Goal: Transaction & Acquisition: Purchase product/service

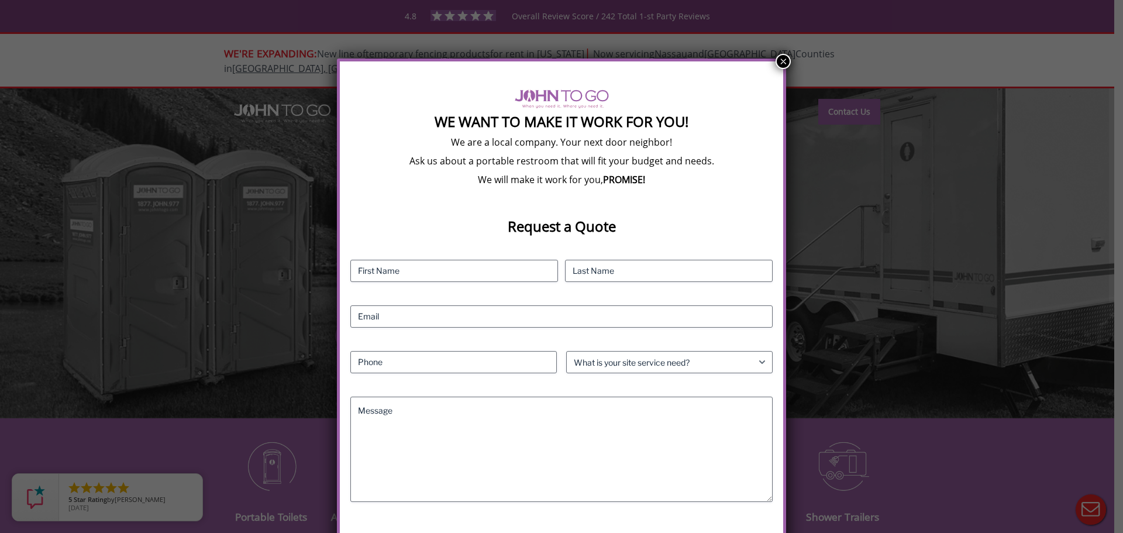
click at [777, 60] on button "×" at bounding box center [783, 61] width 15 height 15
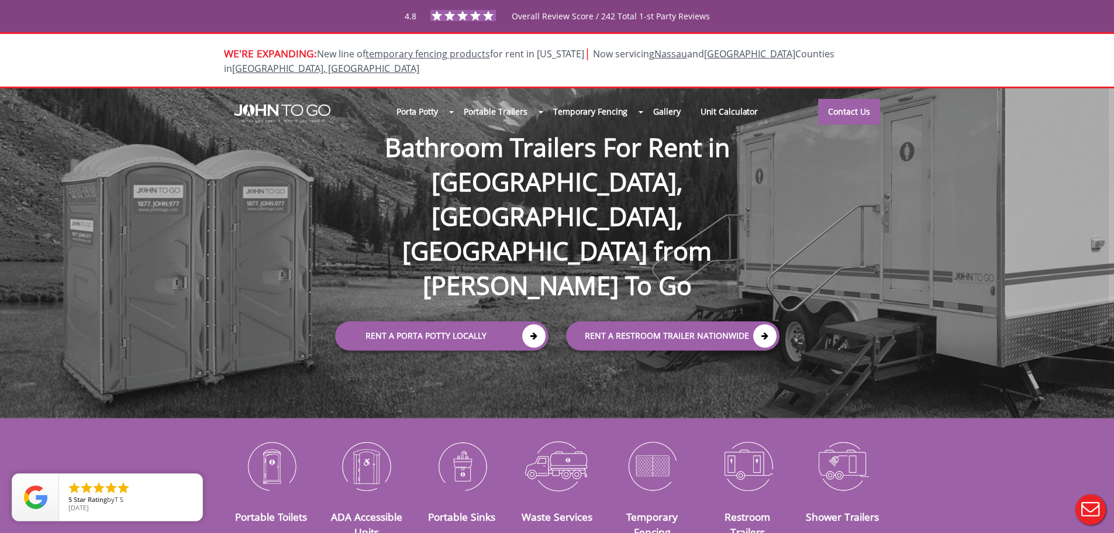
click at [534, 274] on div at bounding box center [557, 266] width 1114 height 533
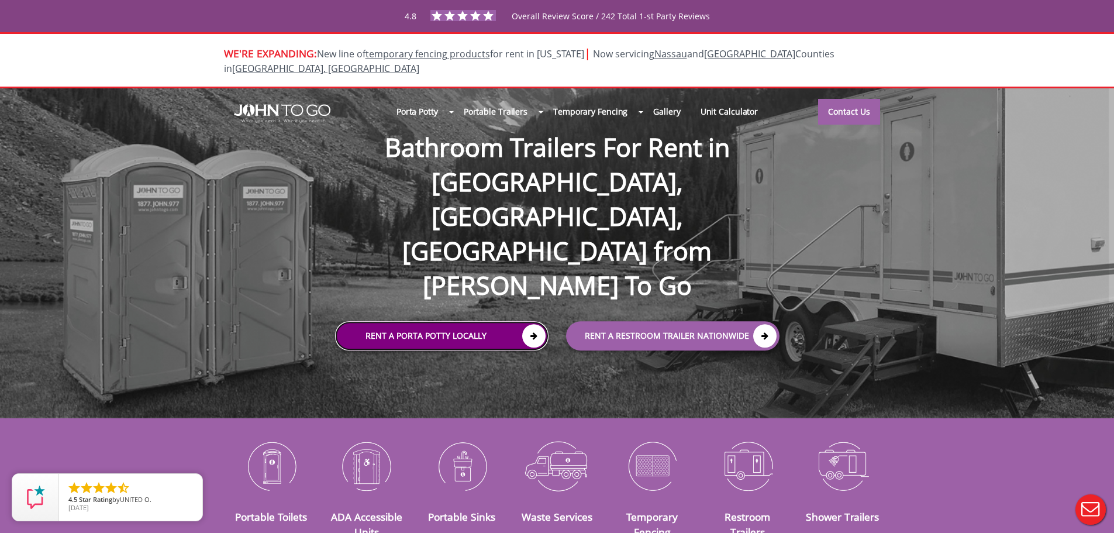
click at [540, 324] on icon at bounding box center [533, 335] width 23 height 23
click at [478, 321] on link "Rent a Porta Potty Locally" at bounding box center [442, 335] width 214 height 29
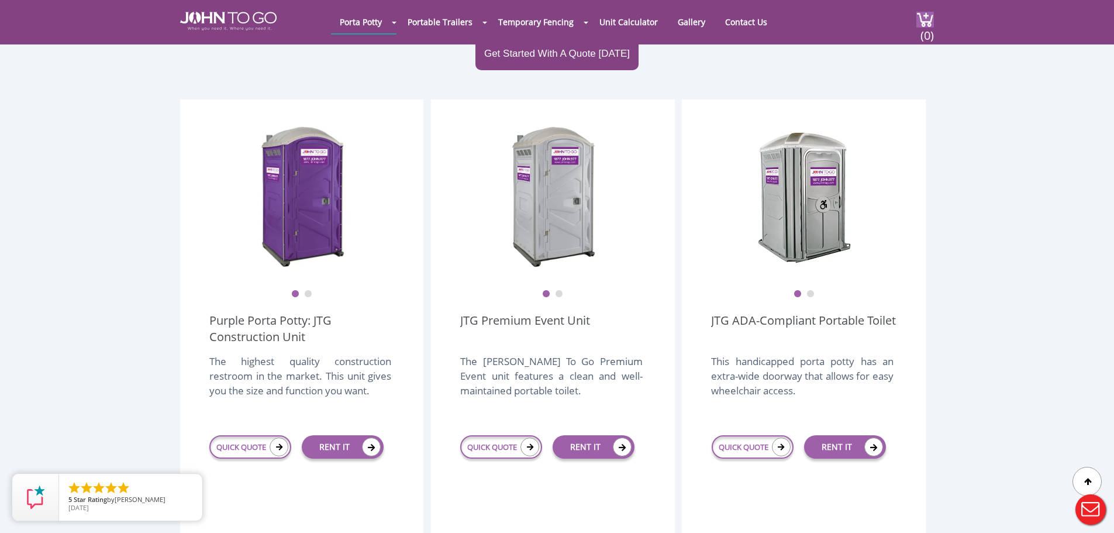
scroll to position [292, 0]
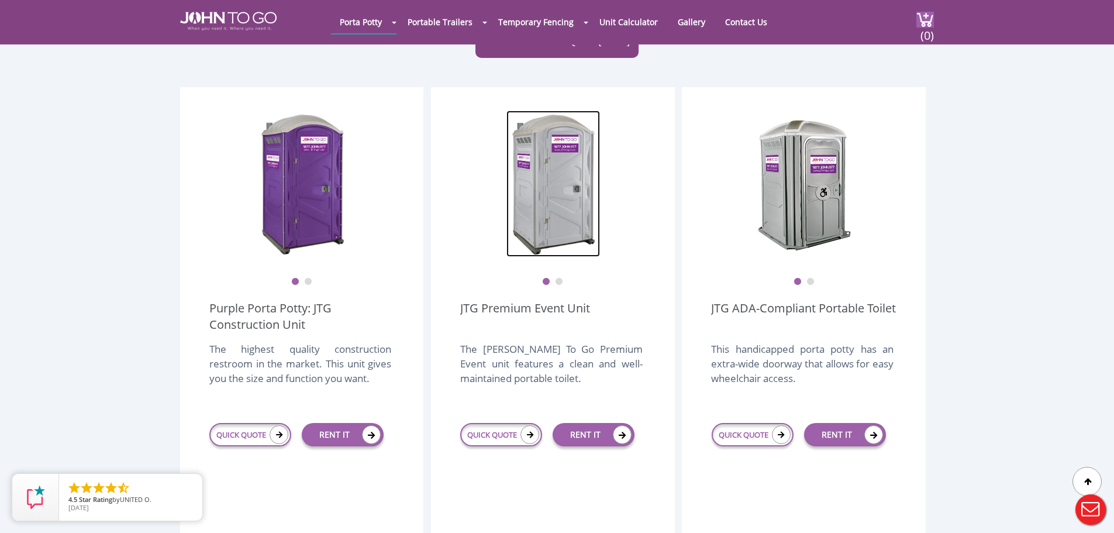
click at [591, 184] on img at bounding box center [554, 184] width 94 height 146
click at [558, 278] on button "2" at bounding box center [559, 282] width 8 height 8
click at [312, 278] on button "2" at bounding box center [308, 282] width 8 height 8
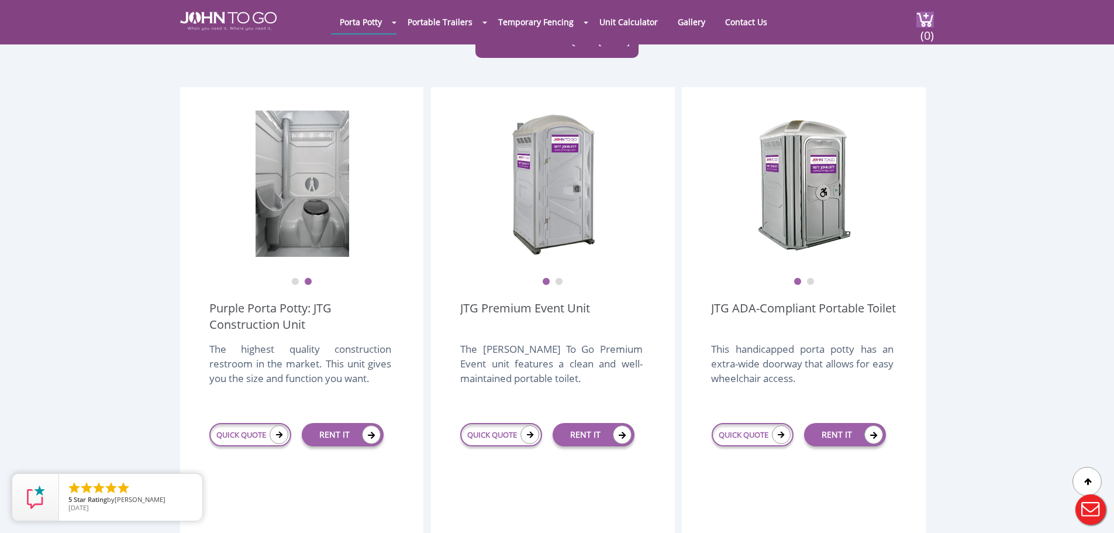
click at [563, 278] on button "2" at bounding box center [559, 282] width 8 height 8
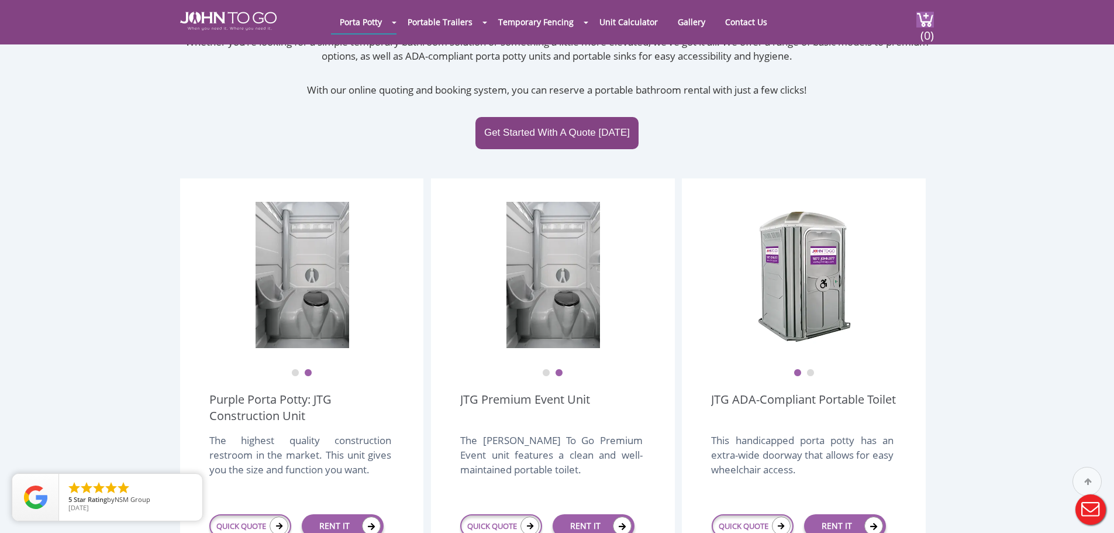
scroll to position [292, 0]
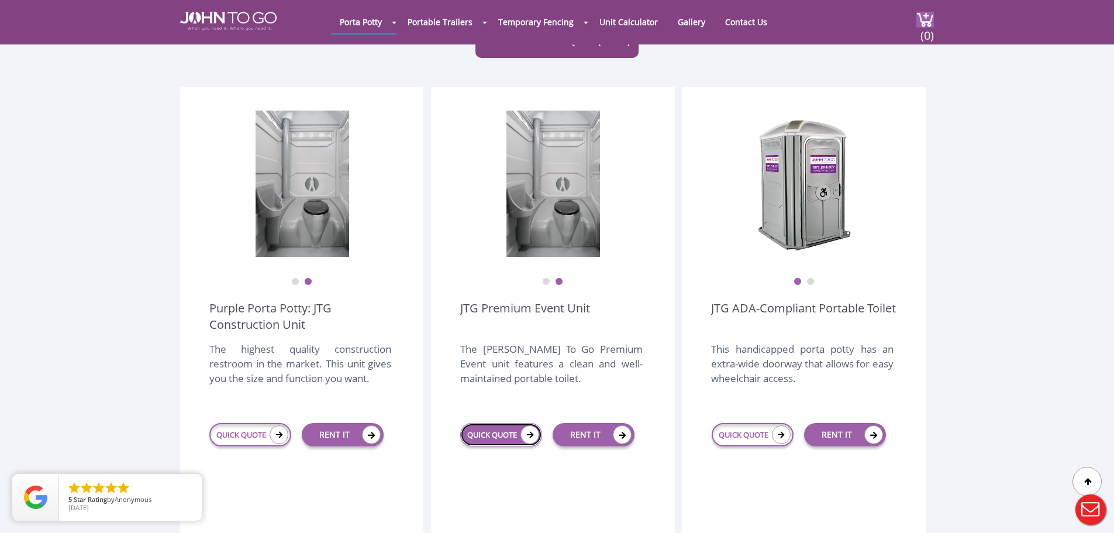
click at [477, 423] on link "QUICK QUOTE" at bounding box center [501, 434] width 82 height 23
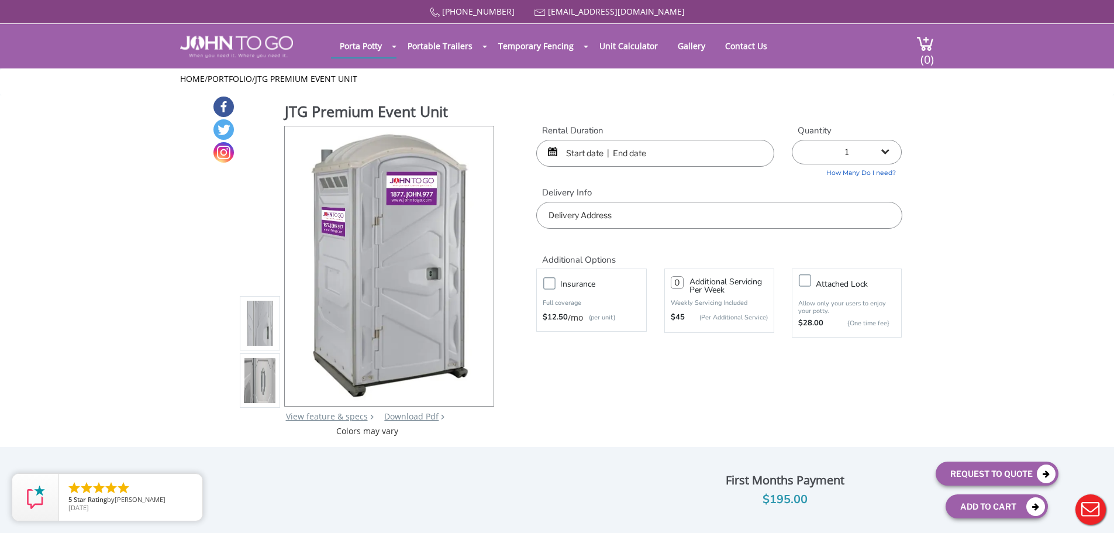
click at [595, 153] on input "text" at bounding box center [655, 153] width 238 height 27
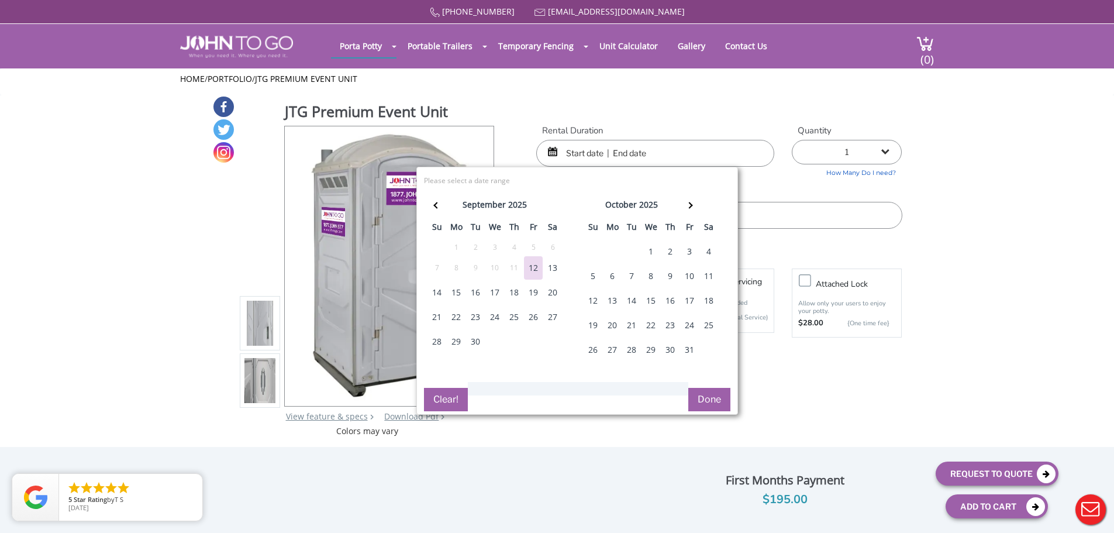
click at [537, 315] on div "26" at bounding box center [533, 316] width 19 height 23
click at [436, 339] on div "28" at bounding box center [437, 341] width 19 height 23
type input "09/26/2025 to 09/28/2025"
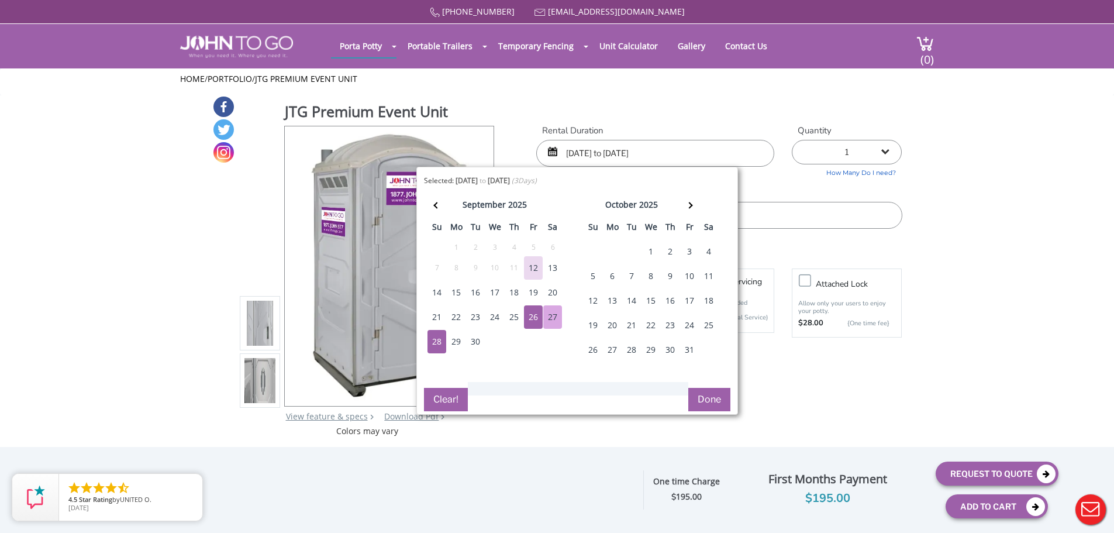
click at [696, 394] on button "Done" at bounding box center [709, 399] width 42 height 23
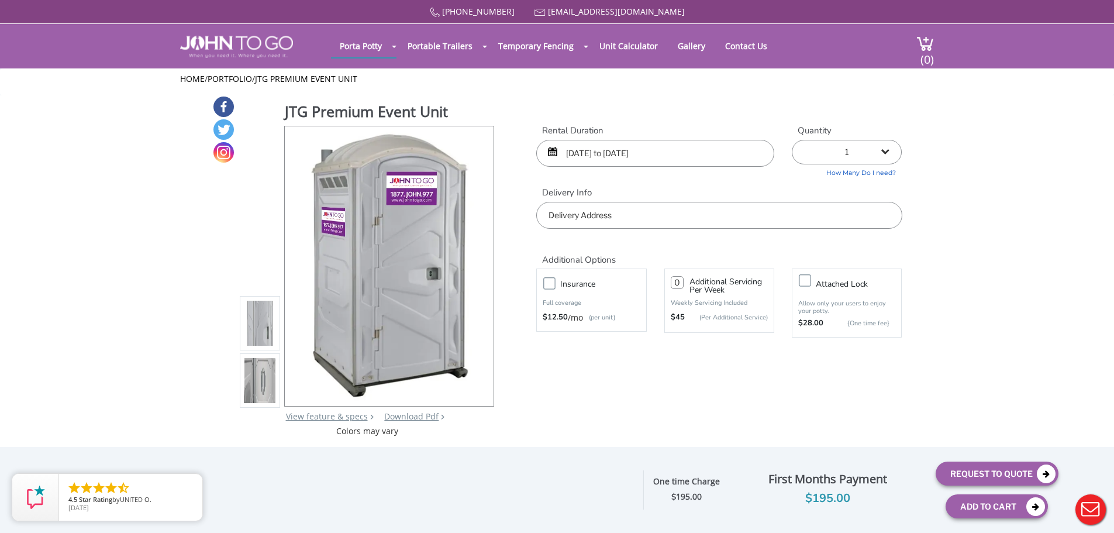
click at [568, 227] on input "text" at bounding box center [719, 215] width 366 height 27
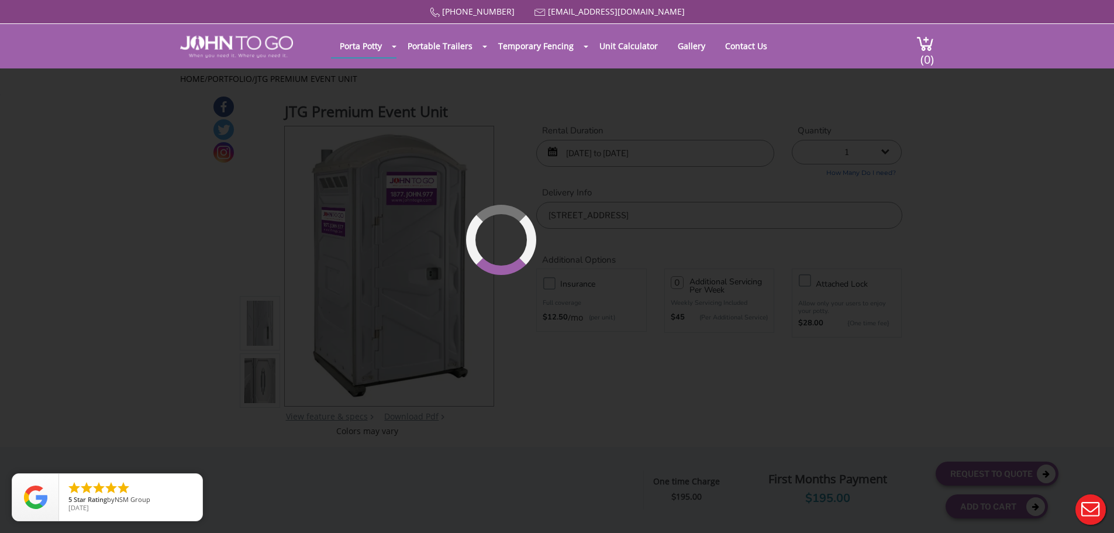
type input "[STREET_ADDRESS]"
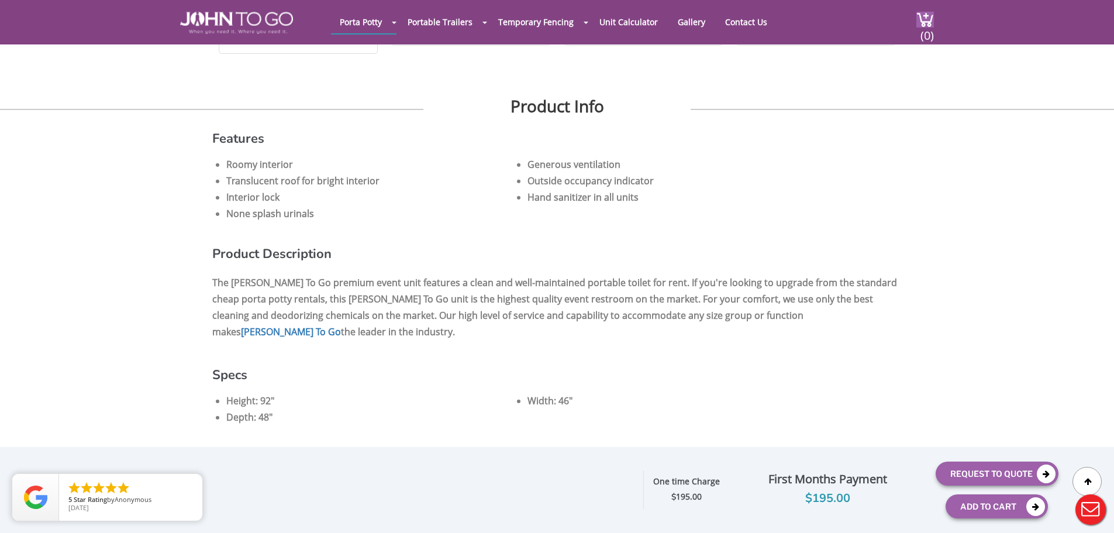
scroll to position [643, 0]
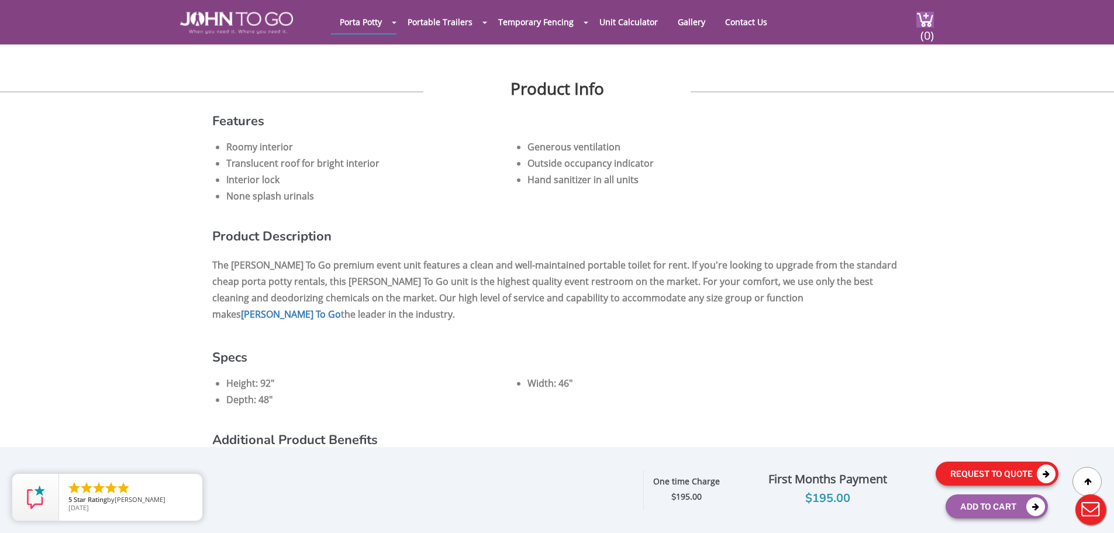
click at [973, 470] on button "Request To Quote" at bounding box center [997, 474] width 123 height 24
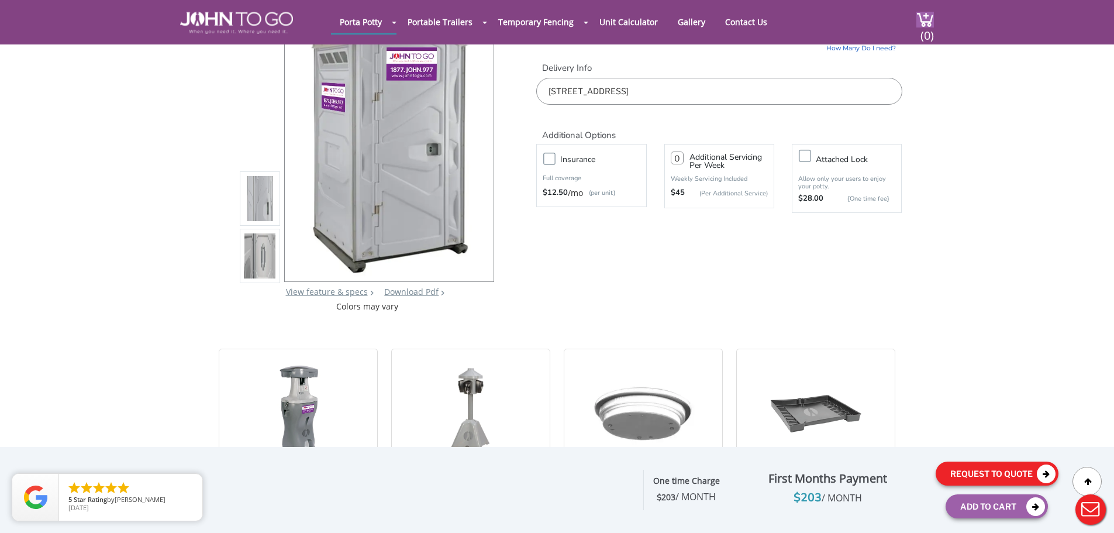
scroll to position [0, 0]
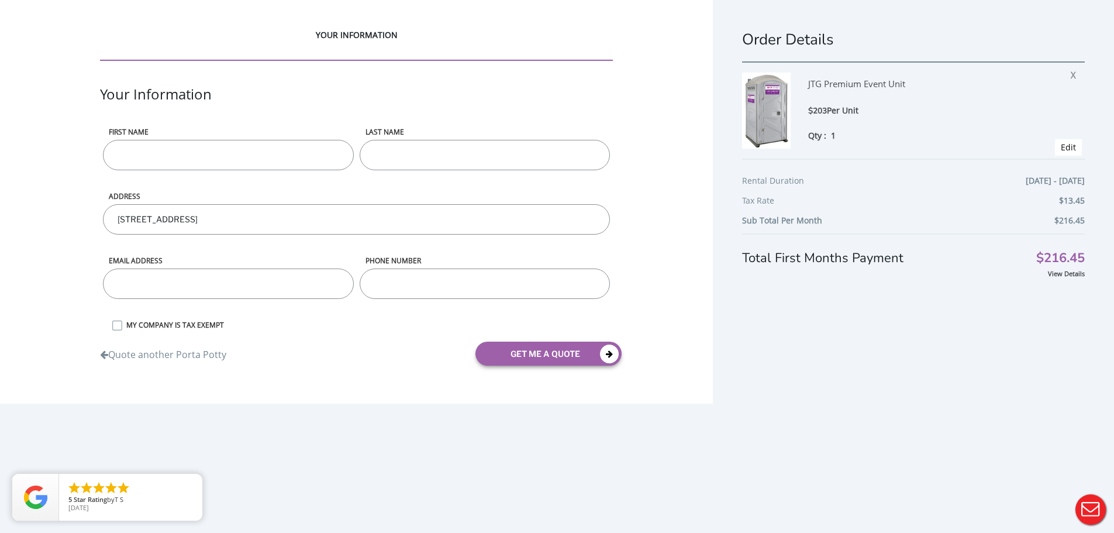
click at [219, 154] on input "First name" at bounding box center [228, 155] width 250 height 30
type input "[PERSON_NAME]"
type input "[EMAIL_ADDRESS][DOMAIN_NAME]"
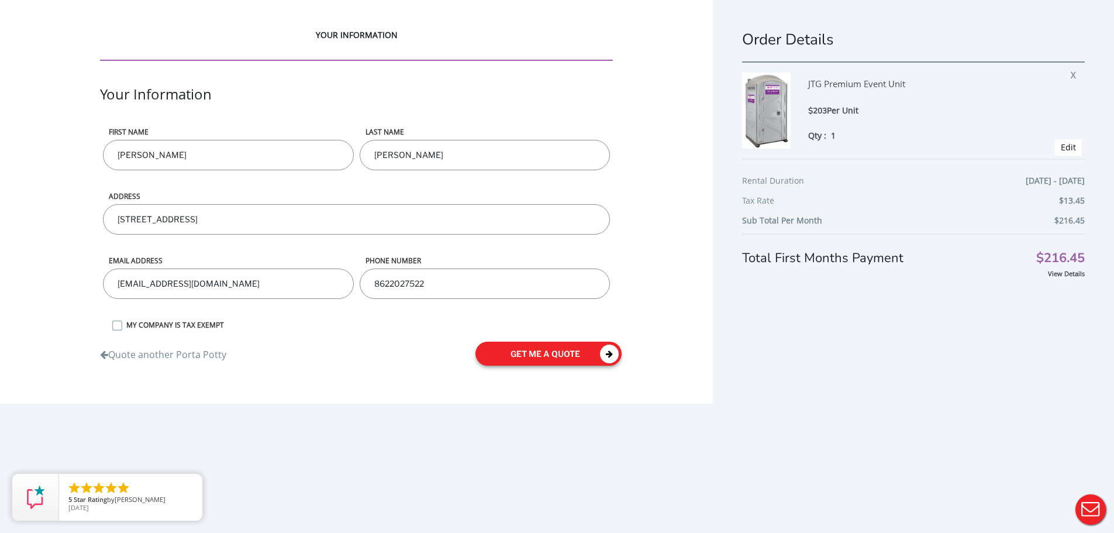
type input "8622027522"
click at [544, 356] on button "get me a quote" at bounding box center [549, 354] width 146 height 24
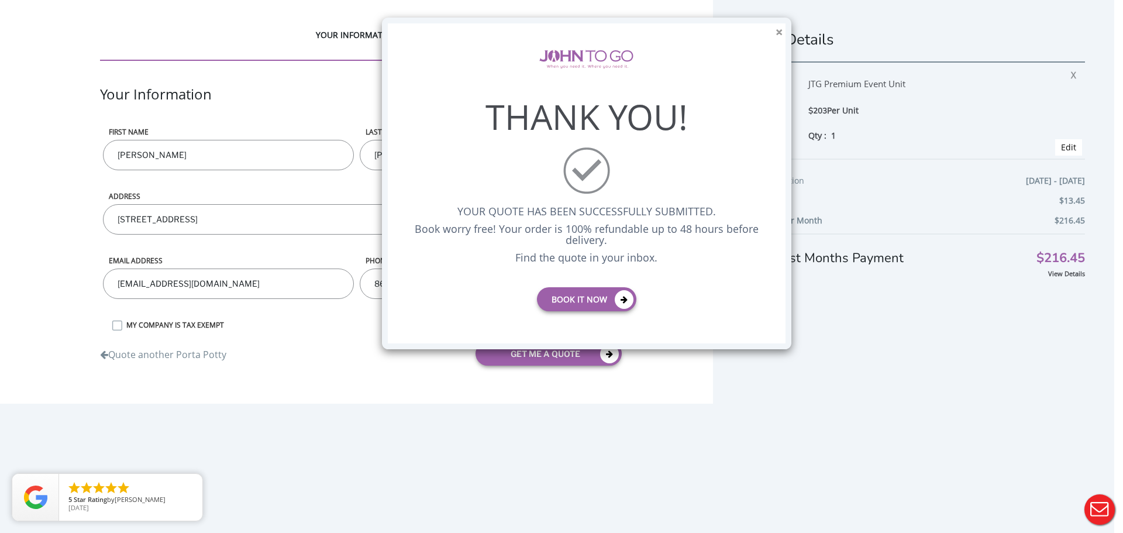
click at [782, 27] on button "×" at bounding box center [779, 32] width 7 height 12
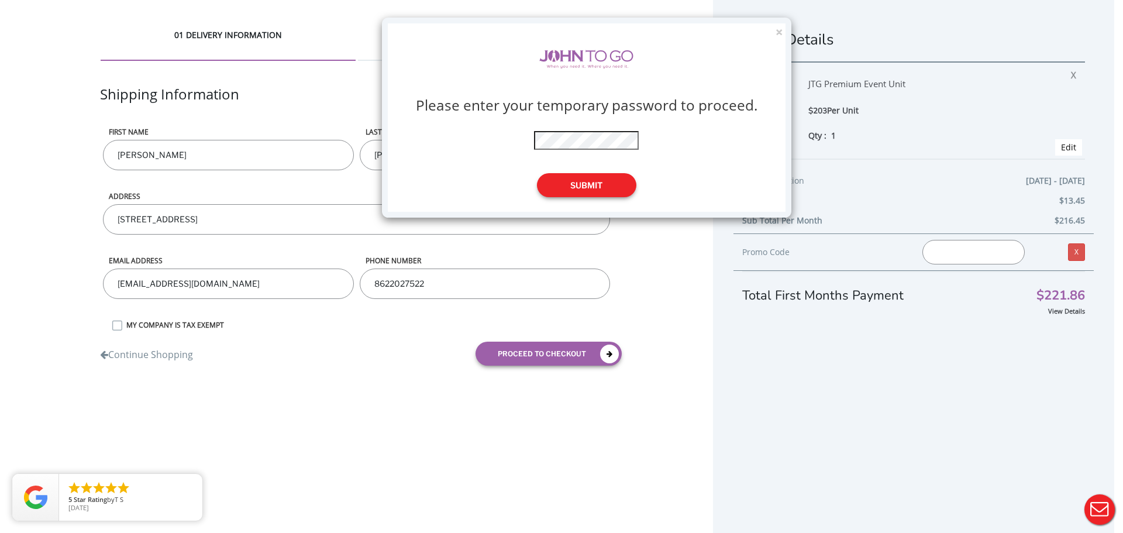
click at [611, 185] on button "Submit" at bounding box center [586, 185] width 99 height 24
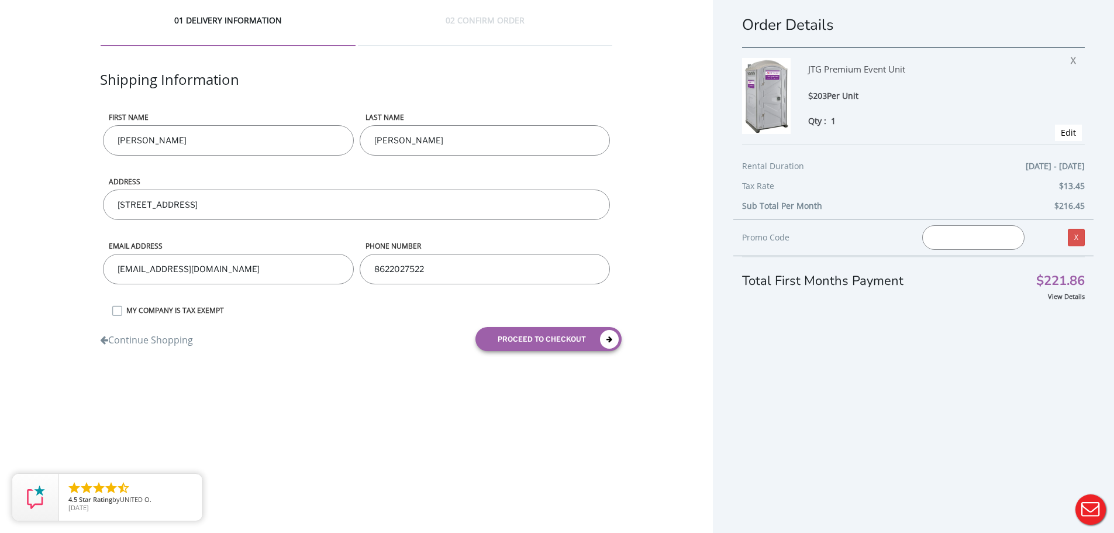
scroll to position [27, 0]
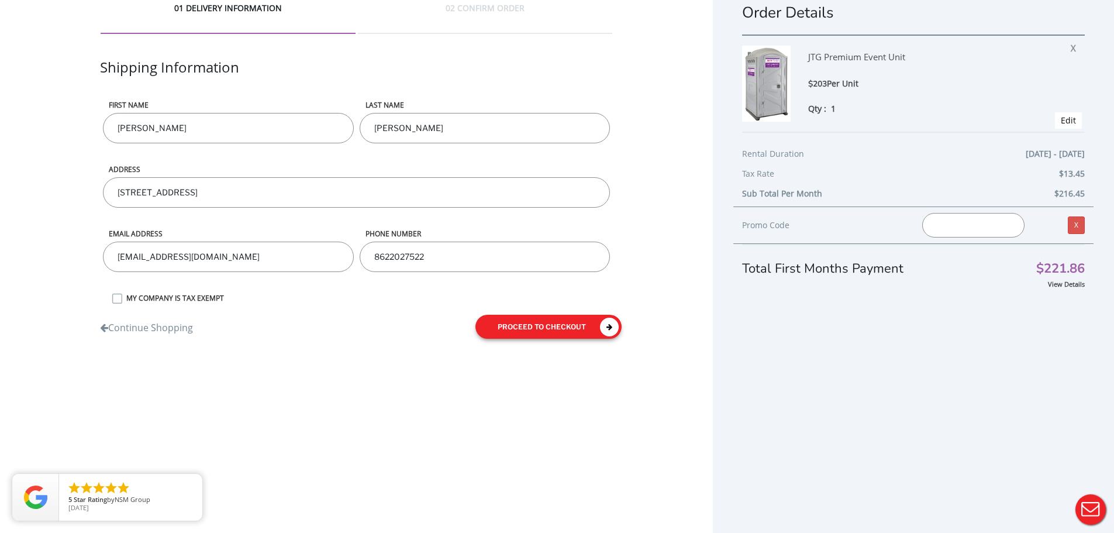
click at [579, 323] on button "proceed to checkout" at bounding box center [549, 327] width 146 height 24
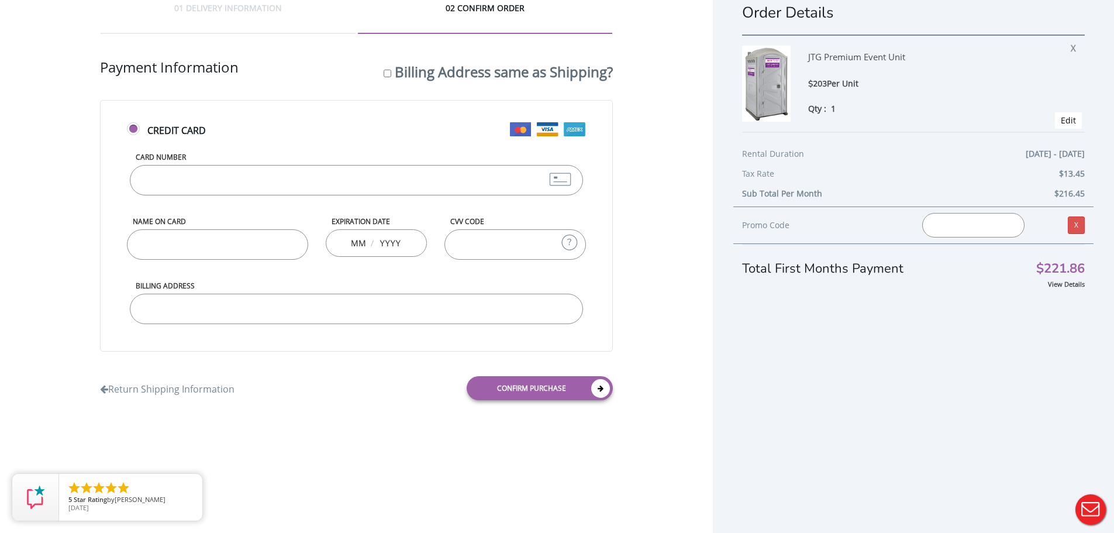
click at [163, 183] on input "Card Number" at bounding box center [356, 180] width 453 height 30
type input "[CREDIT_CARD_NUMBER]"
click at [176, 246] on input "Name on Card" at bounding box center [217, 244] width 181 height 30
type input "[PERSON_NAME]"
type input "02"
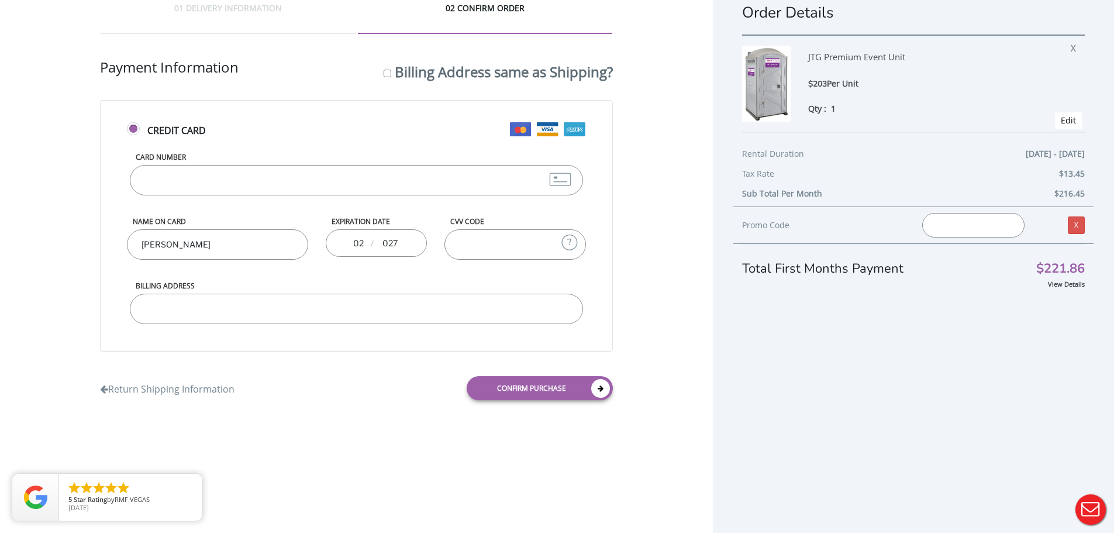
type input "027"
type input "920"
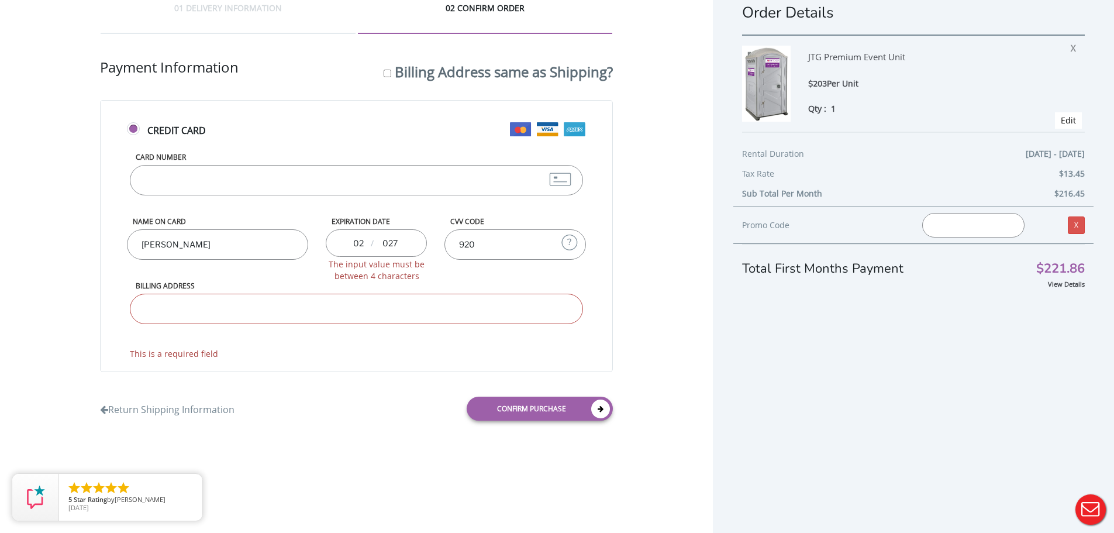
click at [389, 244] on input "027" at bounding box center [389, 242] width 23 height 23
type input "27"
click at [346, 298] on input "Billing Address" at bounding box center [356, 309] width 453 height 30
click at [161, 307] on input "Billing Address" at bounding box center [356, 309] width 453 height 30
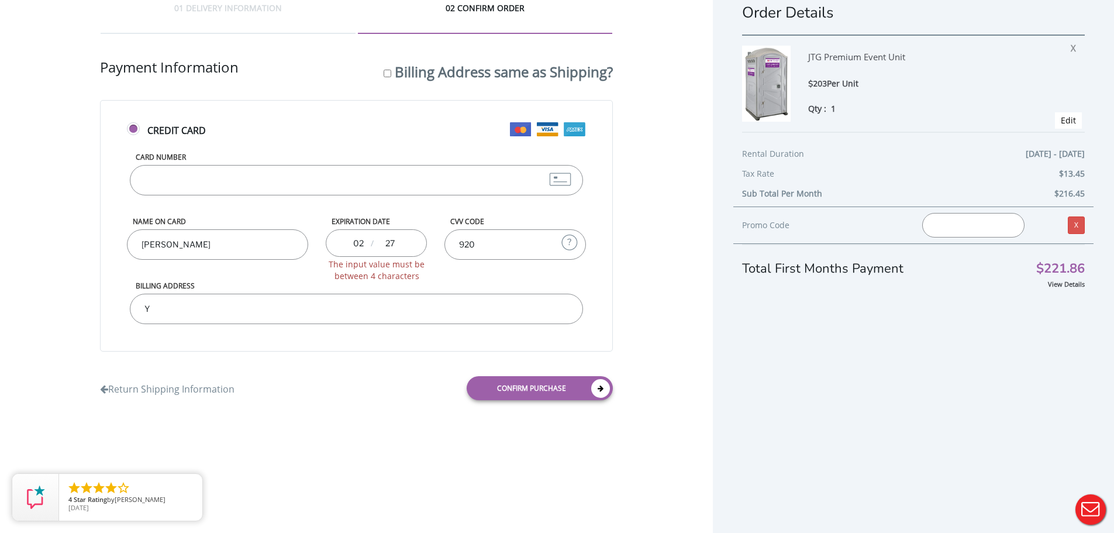
type input "Y"
type input "[STREET_ADDRESS]"
click at [232, 253] on input "[PERSON_NAME]" at bounding box center [217, 244] width 181 height 30
click at [277, 171] on input "[CREDIT_CARD_NUMBER]" at bounding box center [356, 180] width 453 height 30
click at [402, 263] on span "The input value must be between 4 characters" at bounding box center [376, 270] width 101 height 23
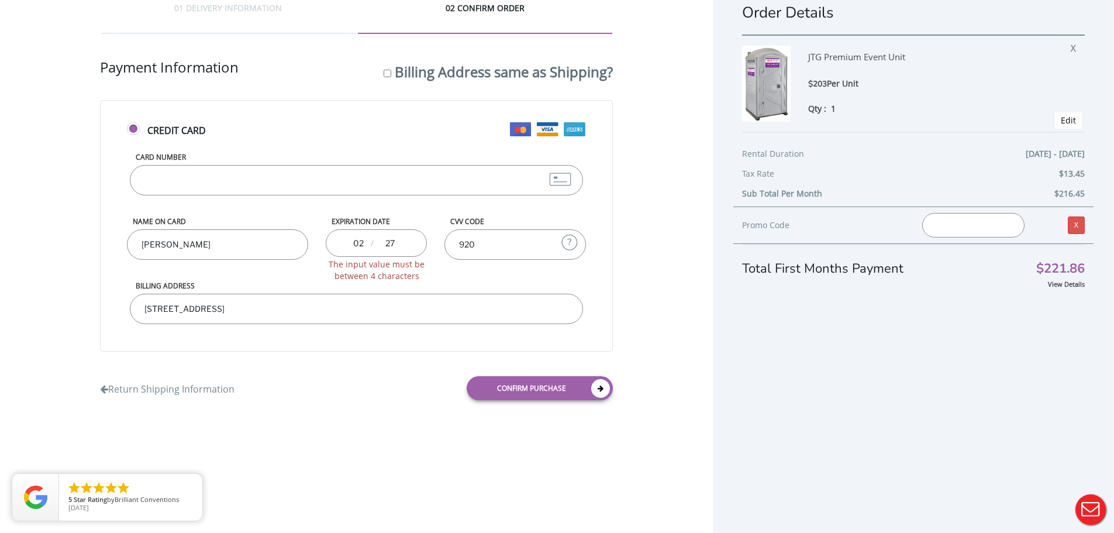
click at [400, 237] on input "27" at bounding box center [389, 242] width 23 height 23
click at [382, 240] on input "27" at bounding box center [389, 242] width 23 height 23
click at [507, 395] on link "Confirm purchase" at bounding box center [540, 388] width 146 height 24
click at [391, 254] on input "27" at bounding box center [389, 242] width 23 height 23
drag, startPoint x: 395, startPoint y: 241, endPoint x: 280, endPoint y: 235, distance: 115.4
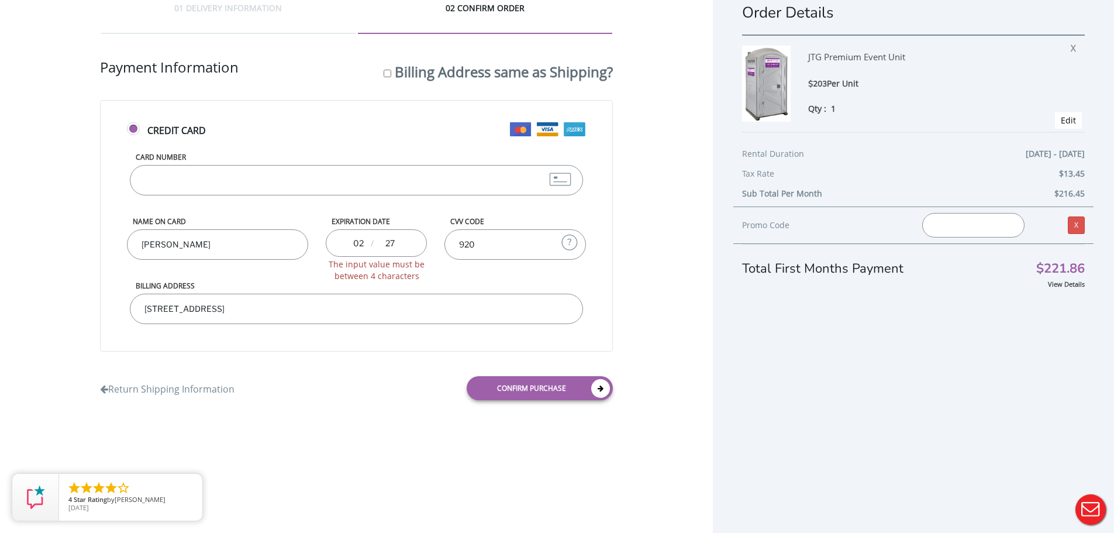
click at [280, 235] on div "Name on Card [PERSON_NAME] Expiration Date 02 / 27 The input value must be betw…" at bounding box center [356, 248] width 476 height 64
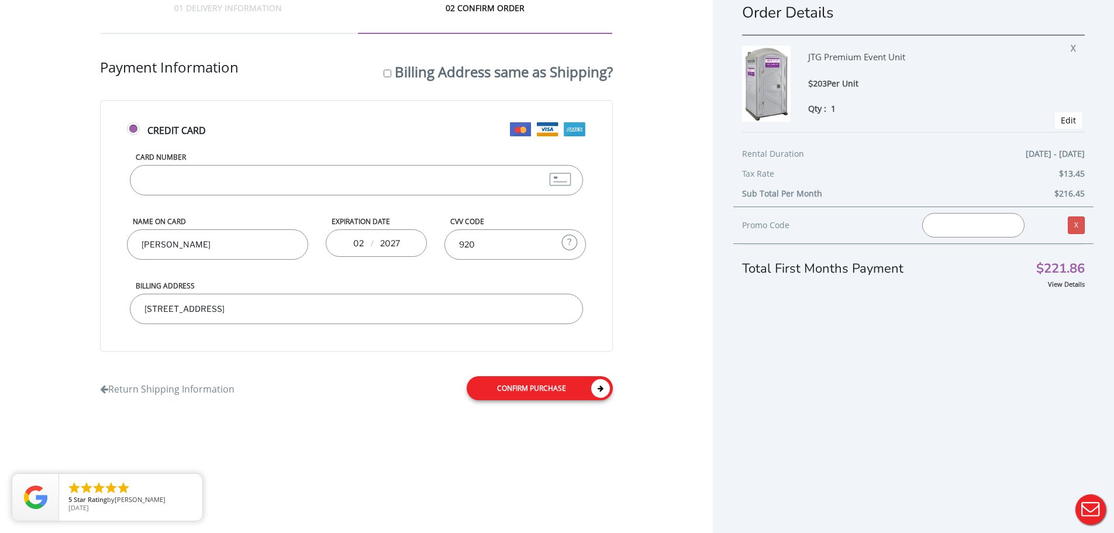
type input "2027"
click at [549, 395] on link "Confirm purchase" at bounding box center [540, 388] width 146 height 24
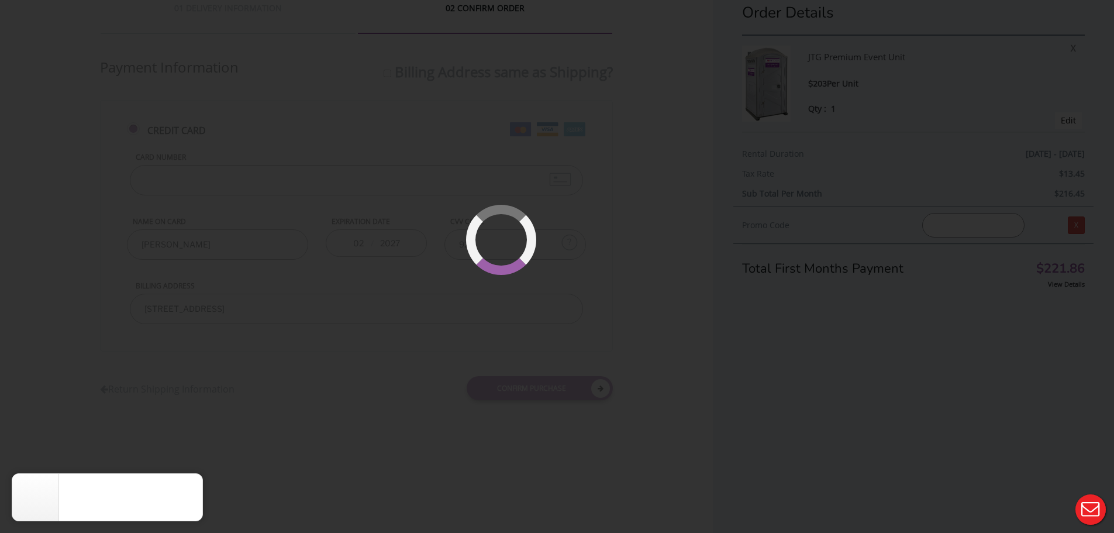
click at [732, 332] on div at bounding box center [557, 266] width 1114 height 533
click at [536, 273] on div at bounding box center [537, 275] width 94 height 94
click at [626, 216] on div at bounding box center [557, 266] width 1114 height 533
click at [530, 282] on div at bounding box center [536, 275] width 70 height 70
